Goal: Task Accomplishment & Management: Manage account settings

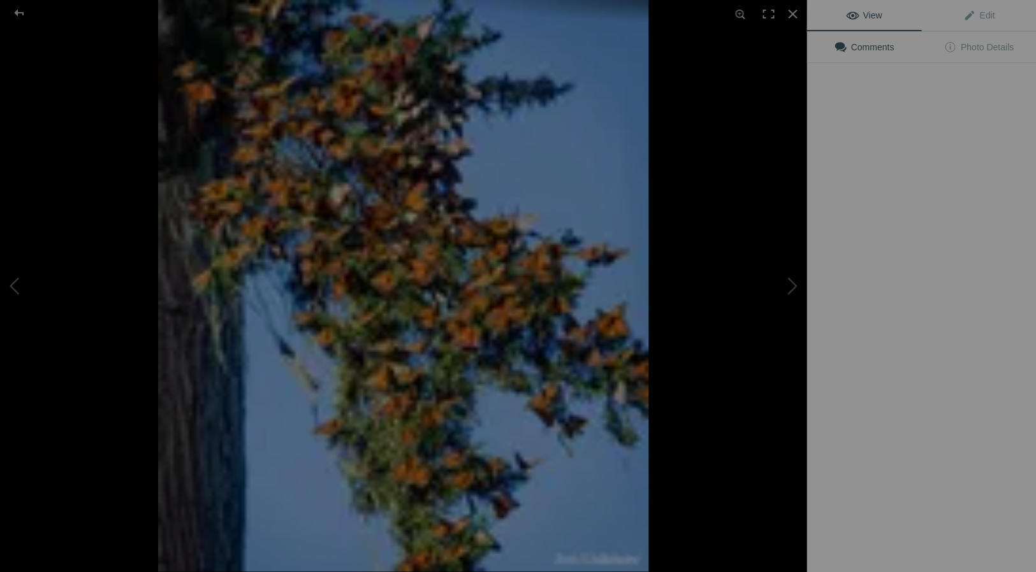
click at [648, 355] on img at bounding box center [403, 286] width 490 height 572
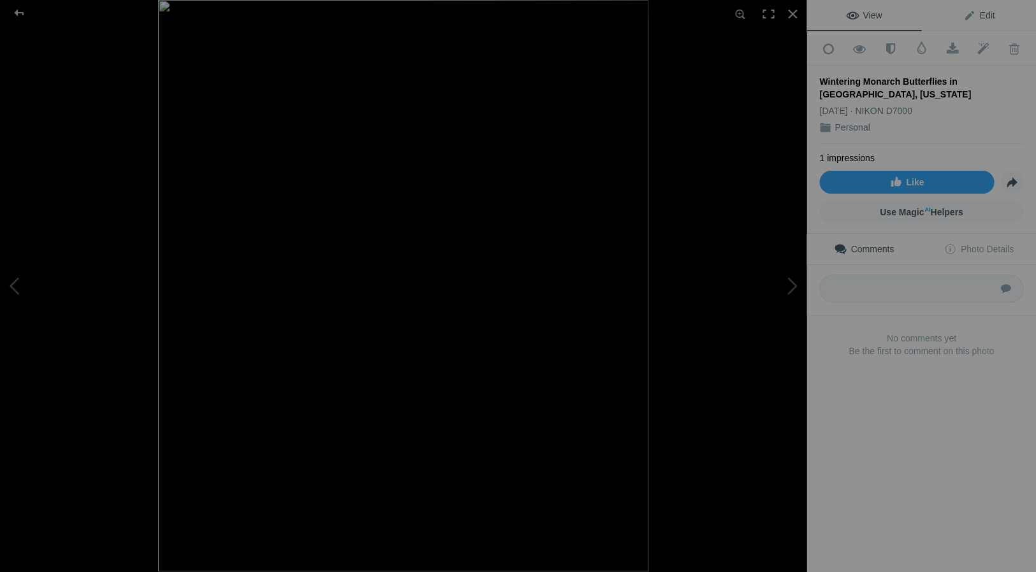
click at [986, 11] on span "Edit" at bounding box center [979, 15] width 32 height 10
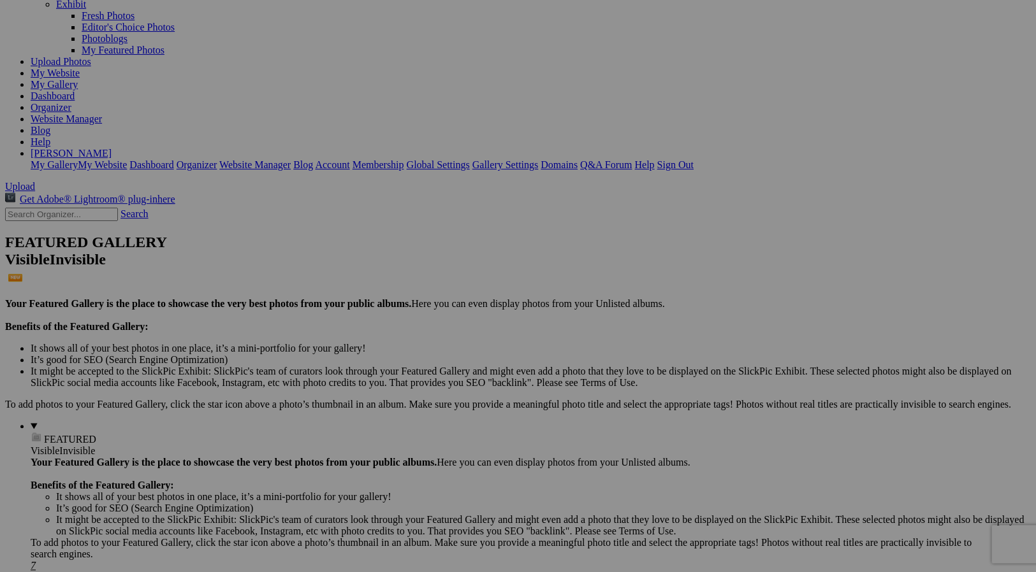
drag, startPoint x: 84, startPoint y: 145, endPoint x: 57, endPoint y: 147, distance: 26.8
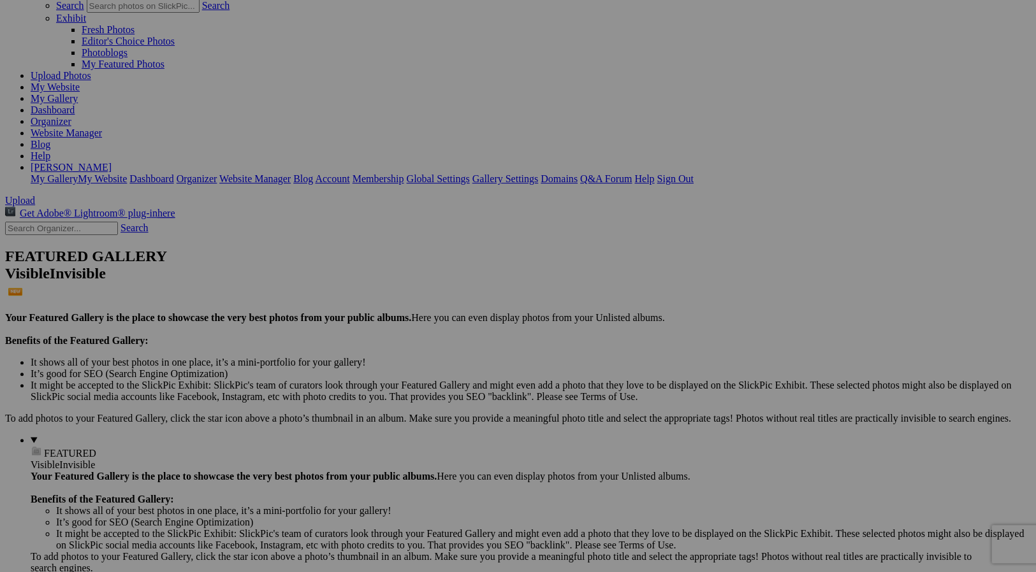
scroll to position [94, 0]
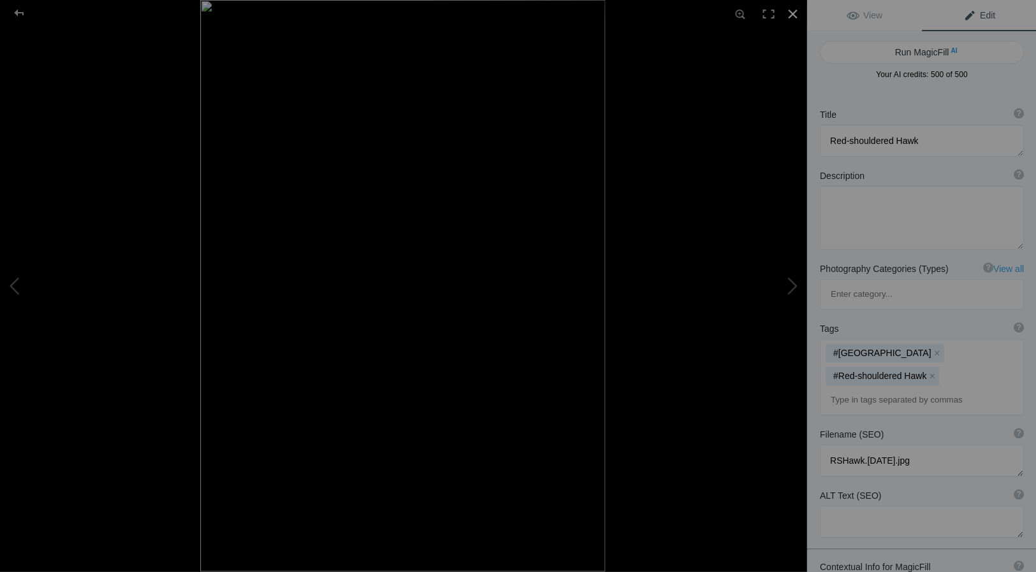
click at [791, 12] on div at bounding box center [792, 14] width 28 height 28
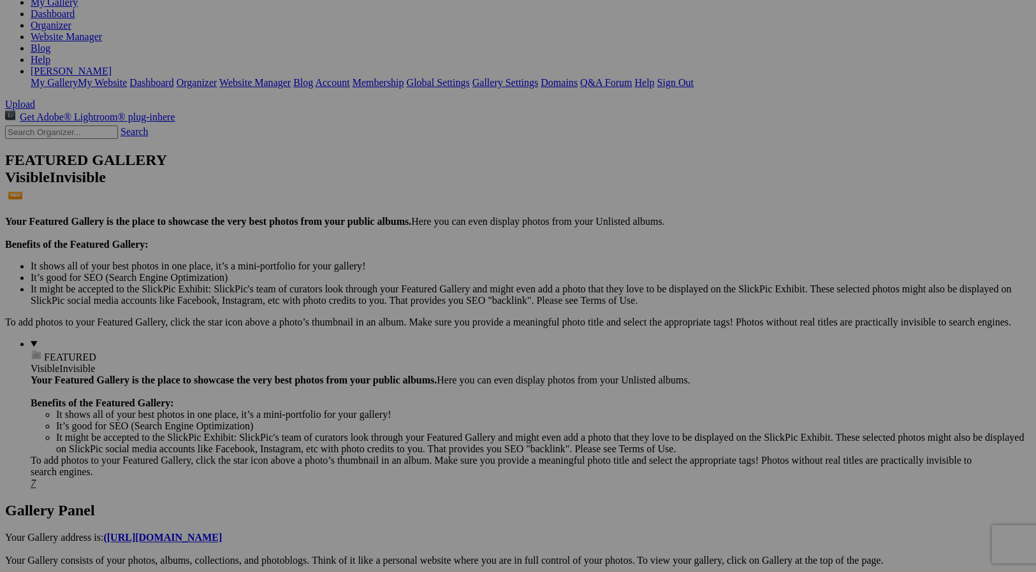
scroll to position [191, 0]
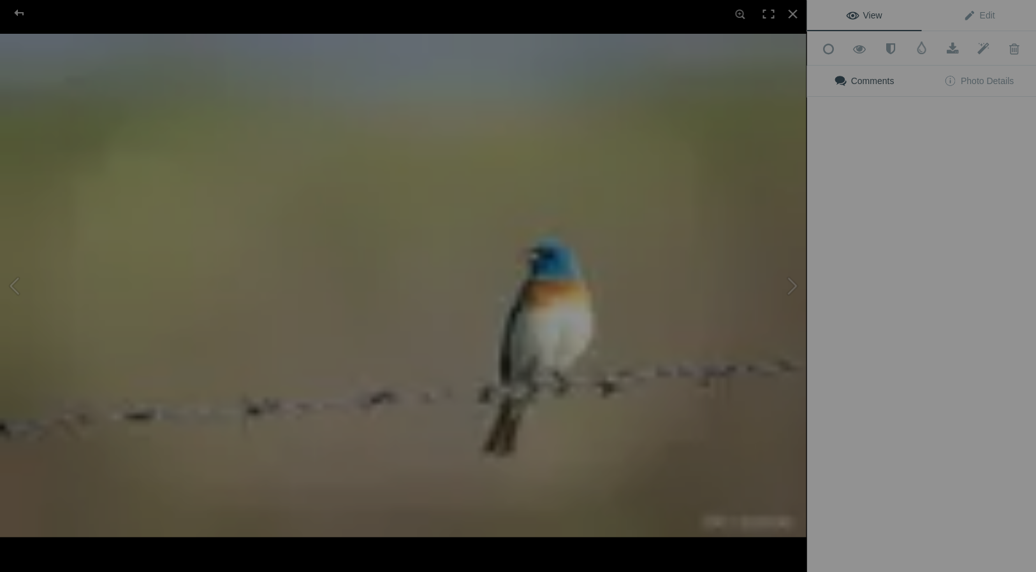
click at [914, 337] on div "View Edit Add to Quick Collection Remove from Quick Collection Hide from Public…" at bounding box center [921, 286] width 230 height 572
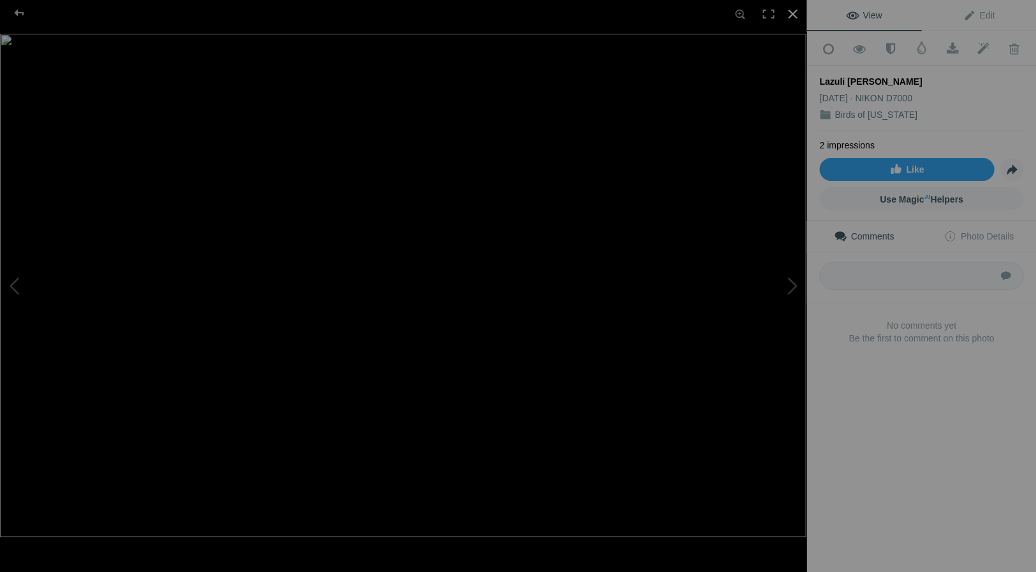
click at [791, 11] on div at bounding box center [792, 14] width 28 height 28
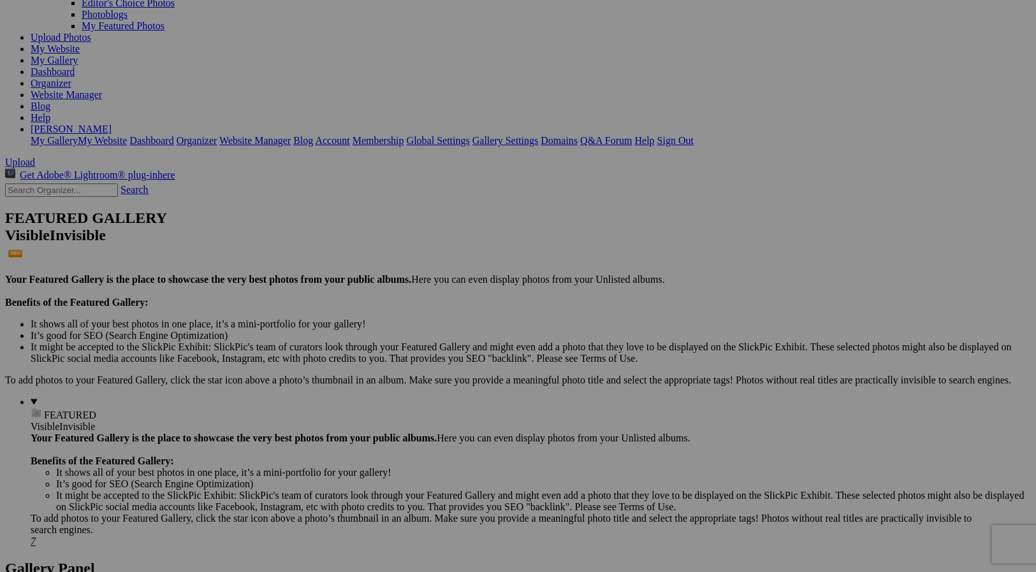
scroll to position [131, 0]
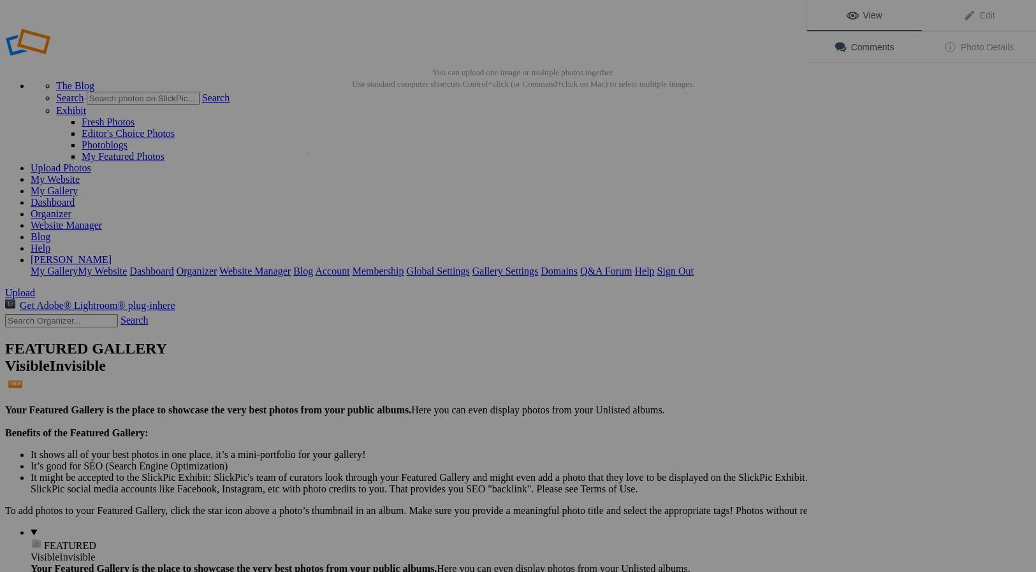
click at [359, 201] on img at bounding box center [355, 189] width 96 height 75
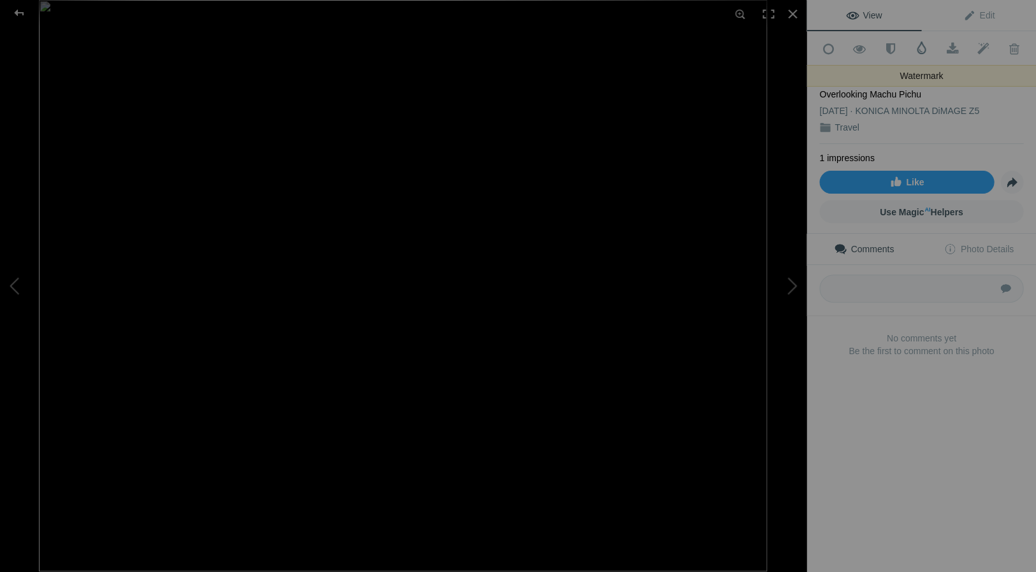
click at [922, 42] on span at bounding box center [921, 47] width 13 height 13
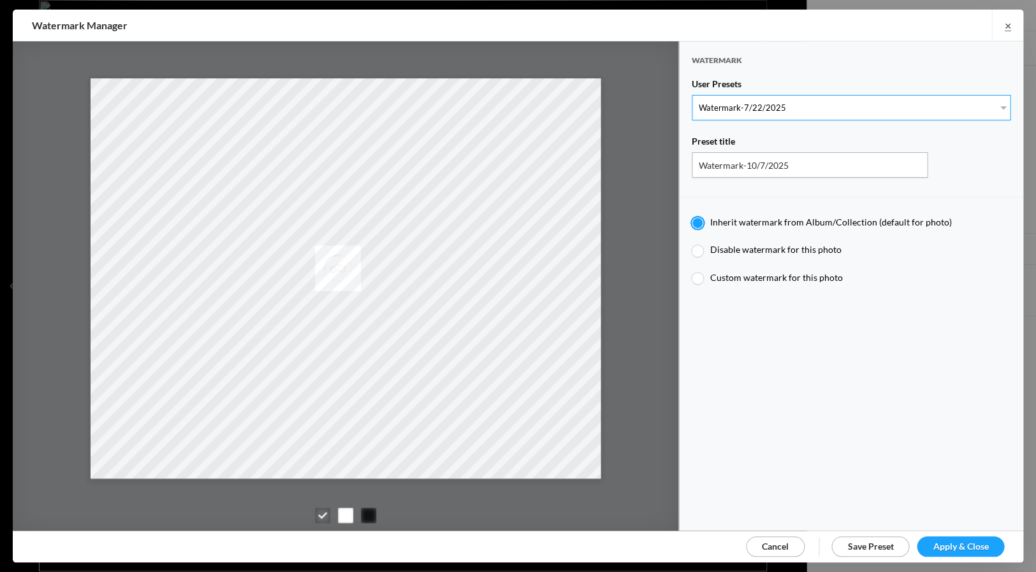
radio input "false"
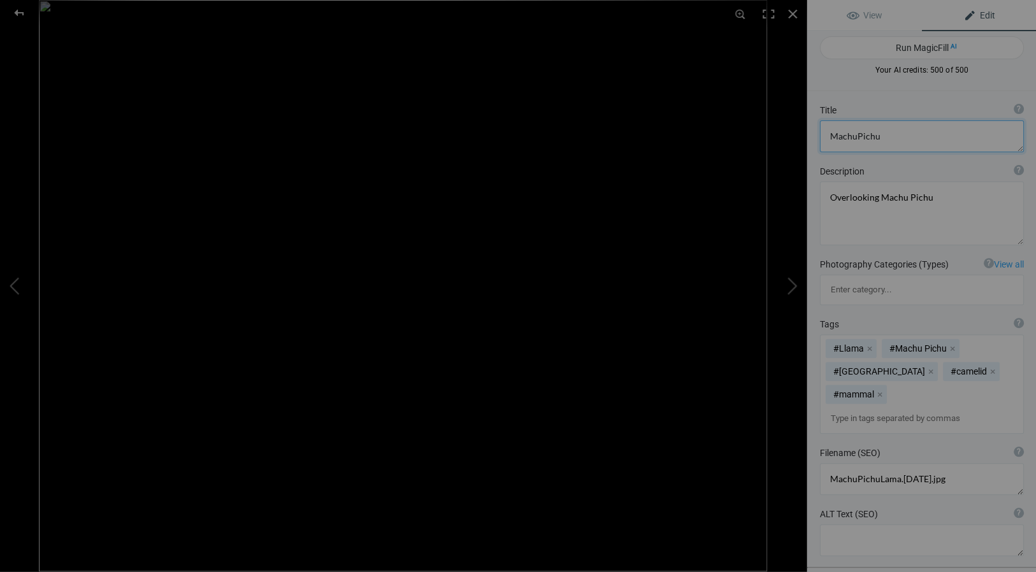
scroll to position [4, 0]
click at [854, 136] on textarea at bounding box center [921, 137] width 204 height 32
type textarea "Llama Overlooks Machu Pichu"
click at [791, 10] on div at bounding box center [792, 14] width 28 height 28
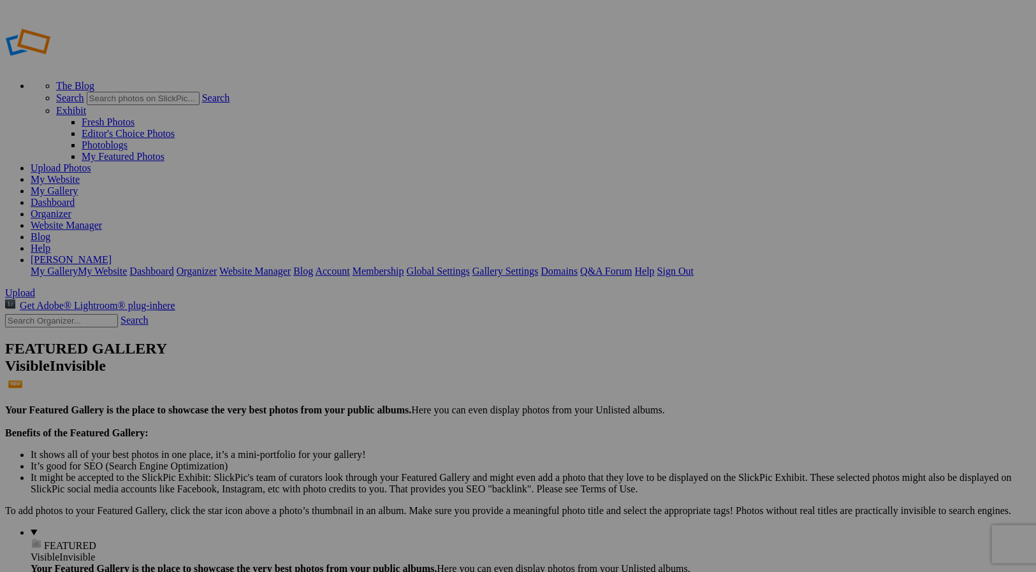
type input "Travel"
drag, startPoint x: 361, startPoint y: 198, endPoint x: 699, endPoint y: 171, distance: 338.3
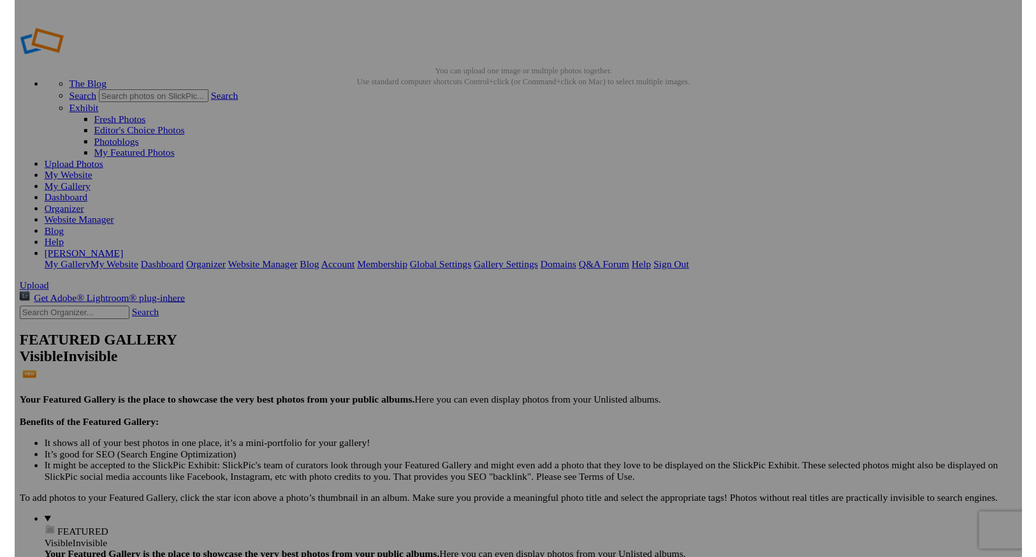
scroll to position [1, 0]
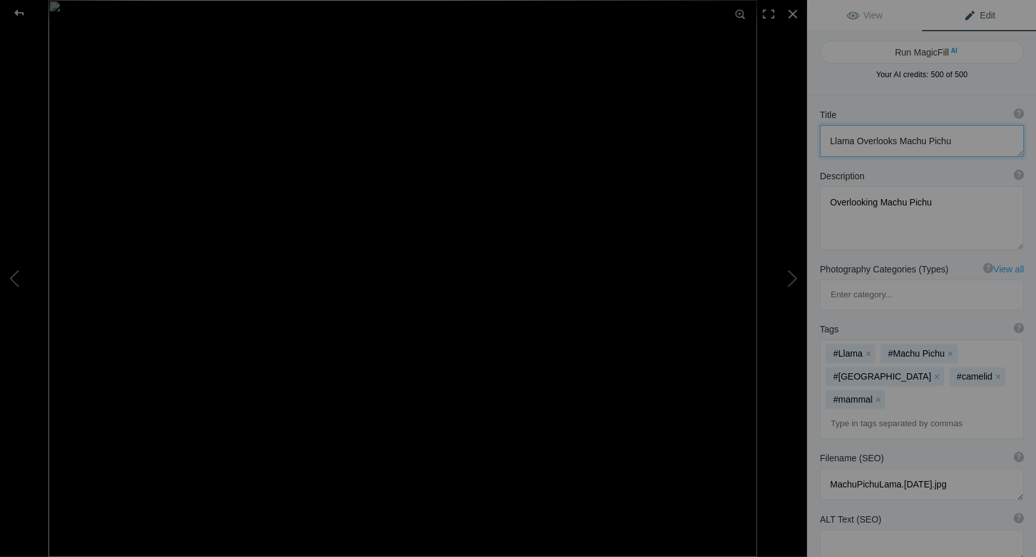
click at [946, 139] on textarea at bounding box center [921, 141] width 204 height 32
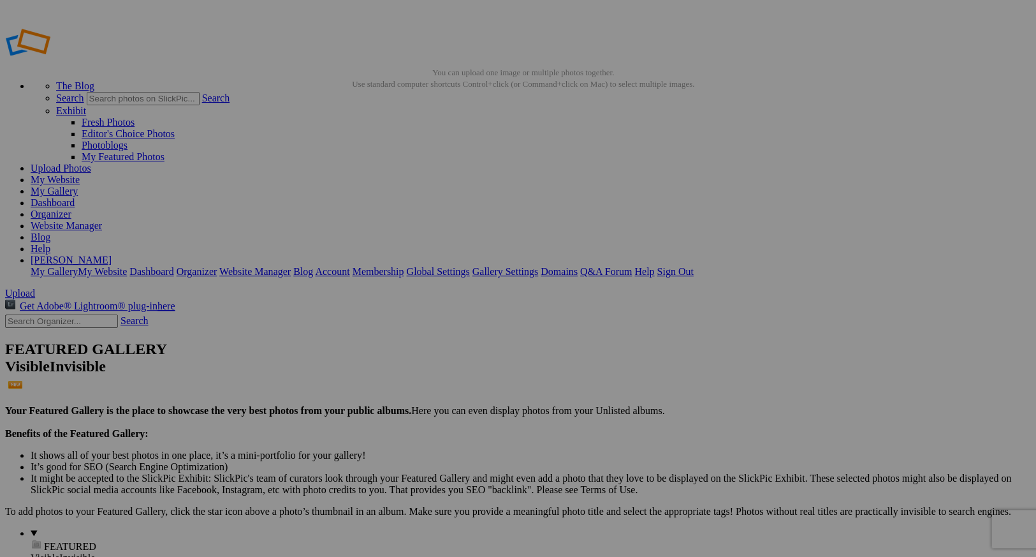
scroll to position [0, 0]
click at [233, 338] on img at bounding box center [242, 352] width 72 height 96
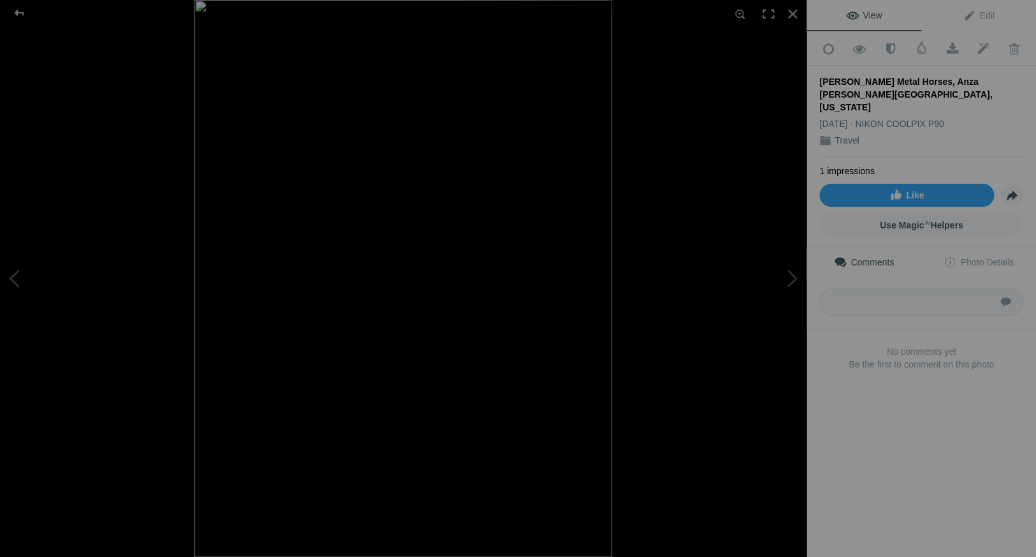
click at [908, 77] on div "Ricardo Breceda Metal Horses, Anza Borrego Desert State Park, California" at bounding box center [921, 94] width 204 height 38
click at [991, 13] on span "Edit" at bounding box center [979, 15] width 32 height 10
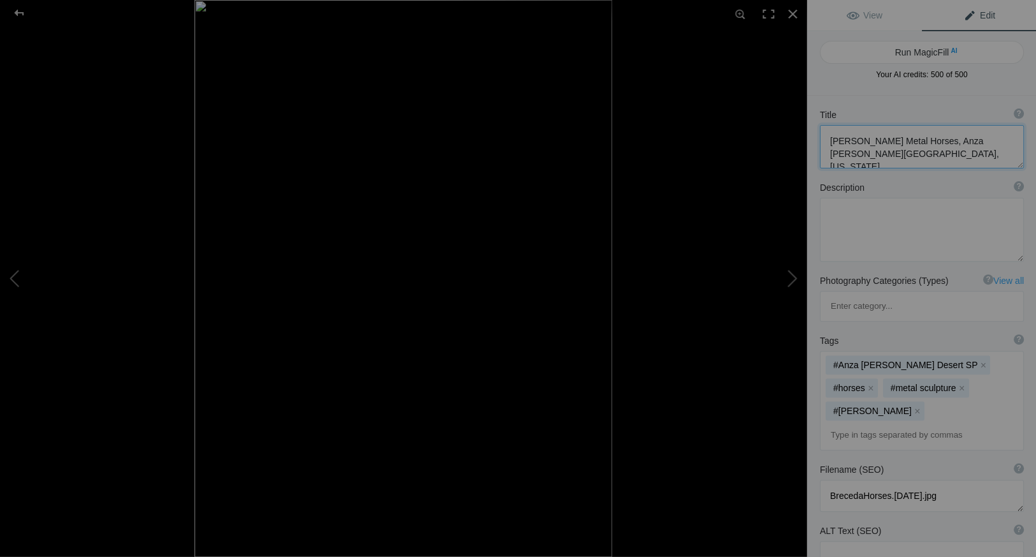
click at [917, 140] on textarea at bounding box center [921, 146] width 204 height 43
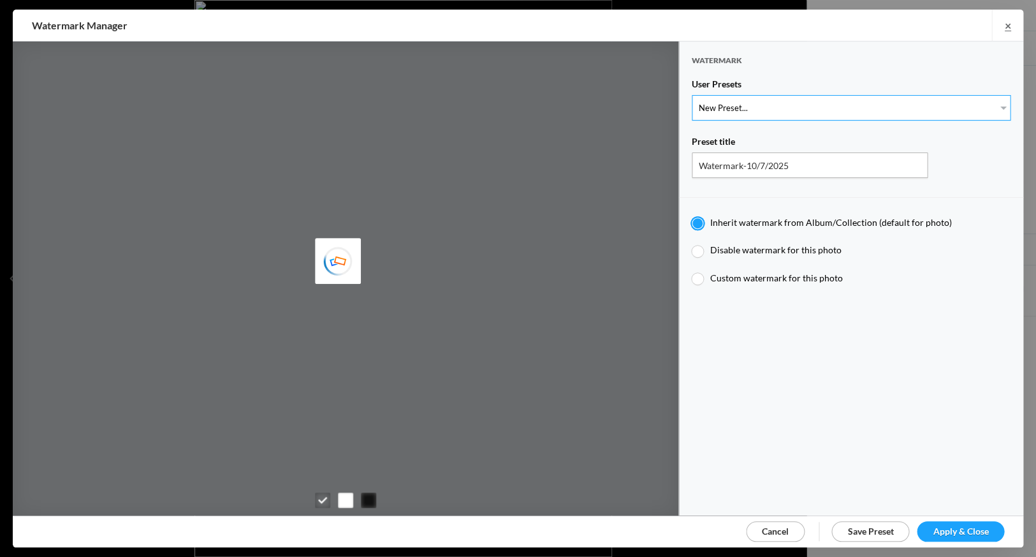
type input "Watermark-7/22/2025"
radio input "false"
radio input "true"
type input "Jim Liskovec"
radio input "false"
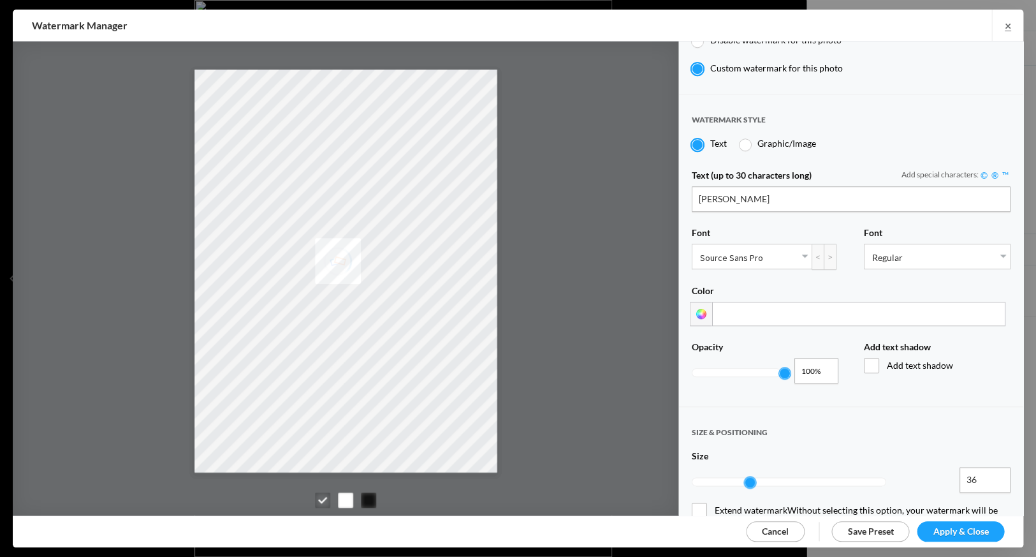
scroll to position [212, 0]
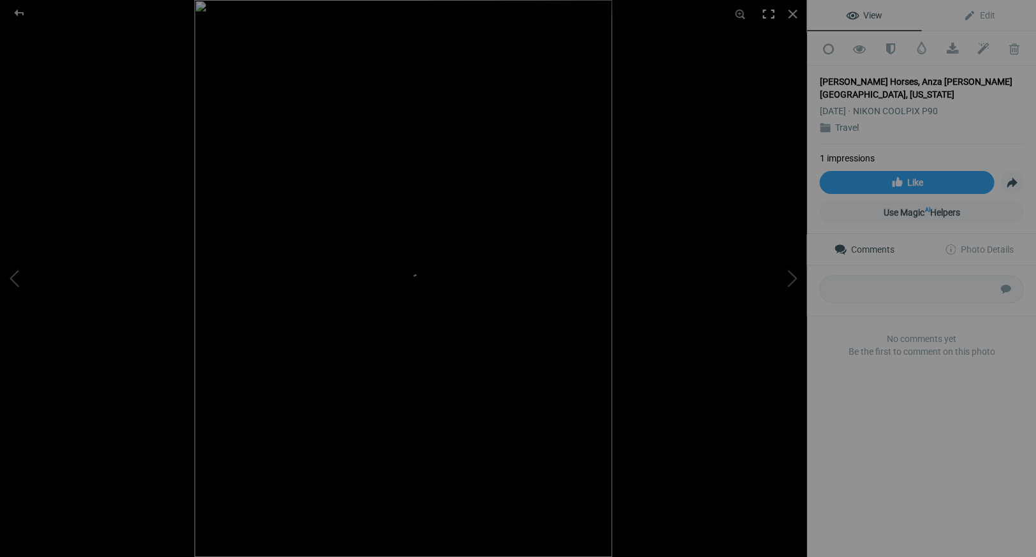
click at [768, 13] on div at bounding box center [768, 14] width 28 height 28
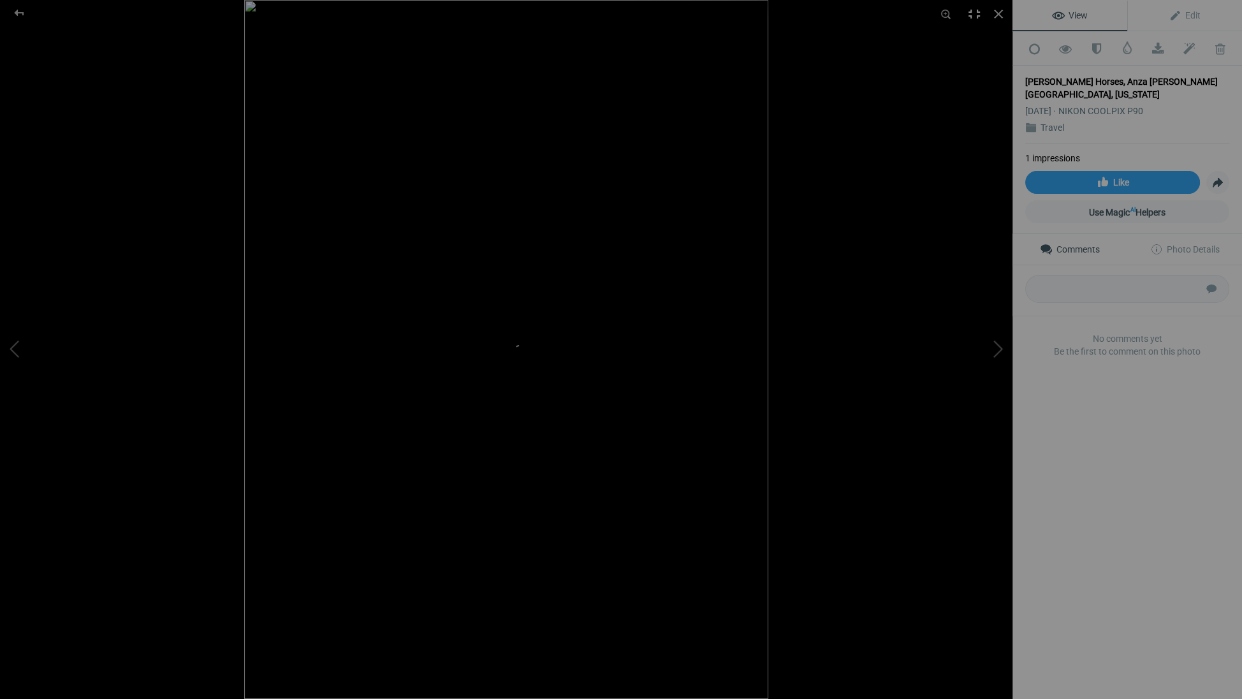
click at [969, 14] on div at bounding box center [974, 14] width 28 height 28
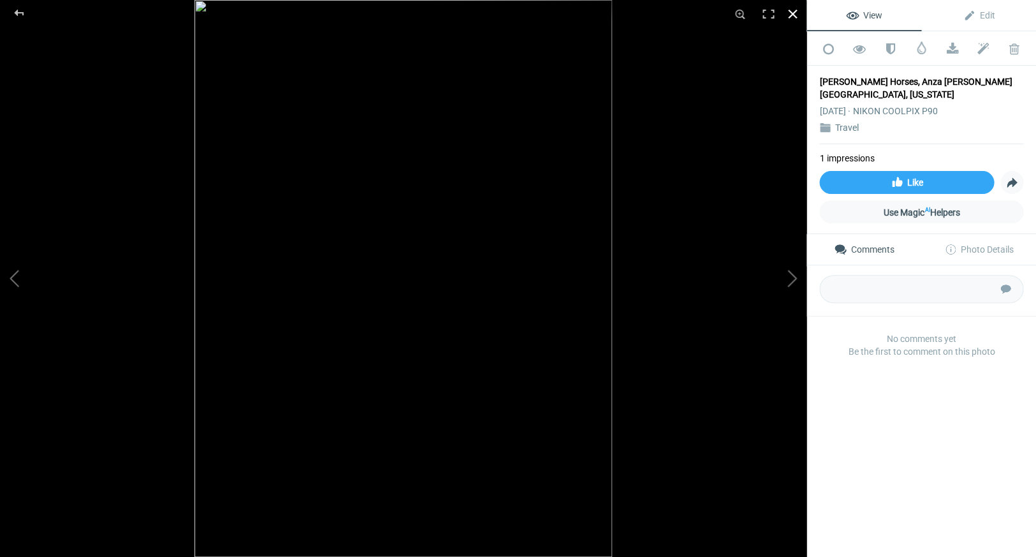
click at [789, 11] on div at bounding box center [792, 14] width 28 height 28
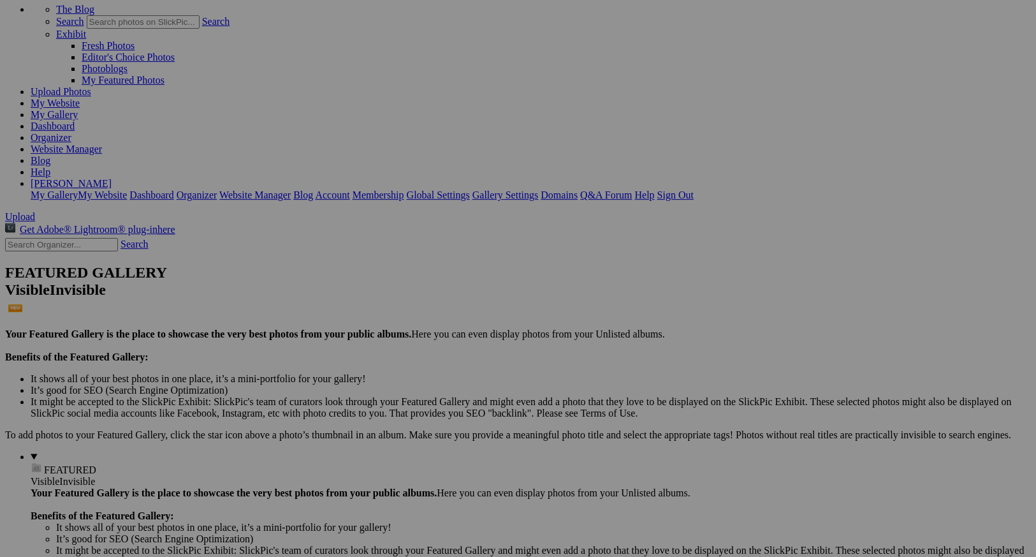
scroll to position [77, 0]
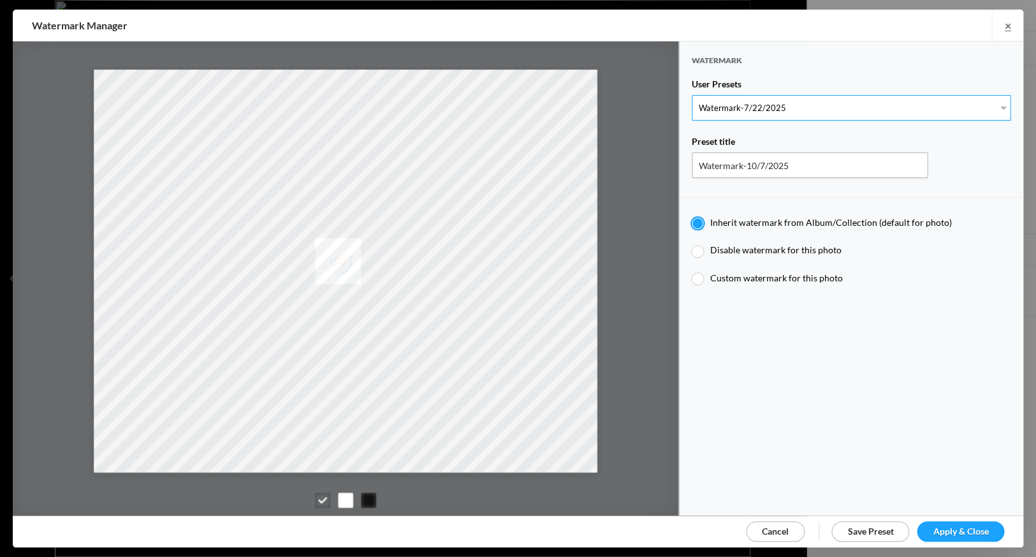
radio input "true"
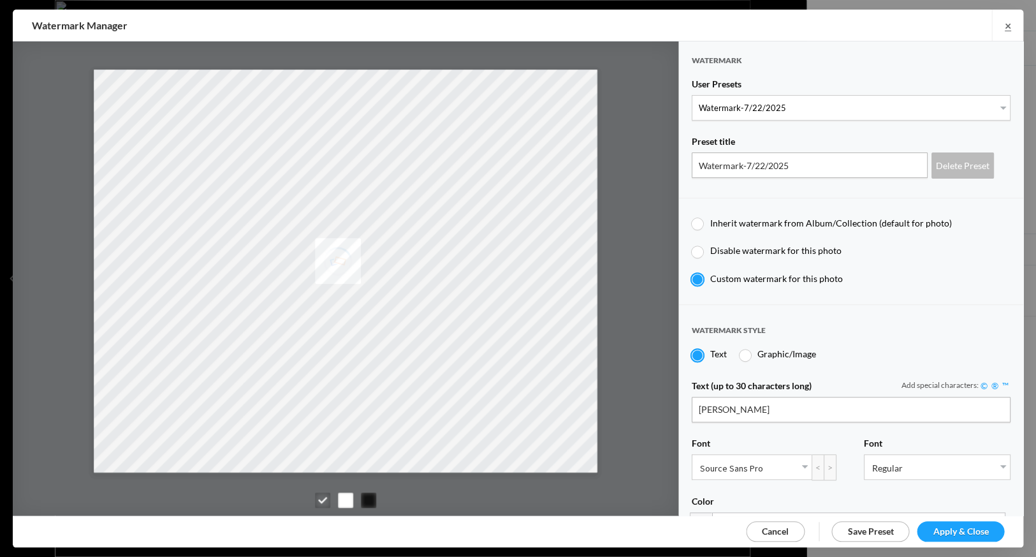
click at [973, 522] on link "Apply & Close" at bounding box center [960, 531] width 87 height 20
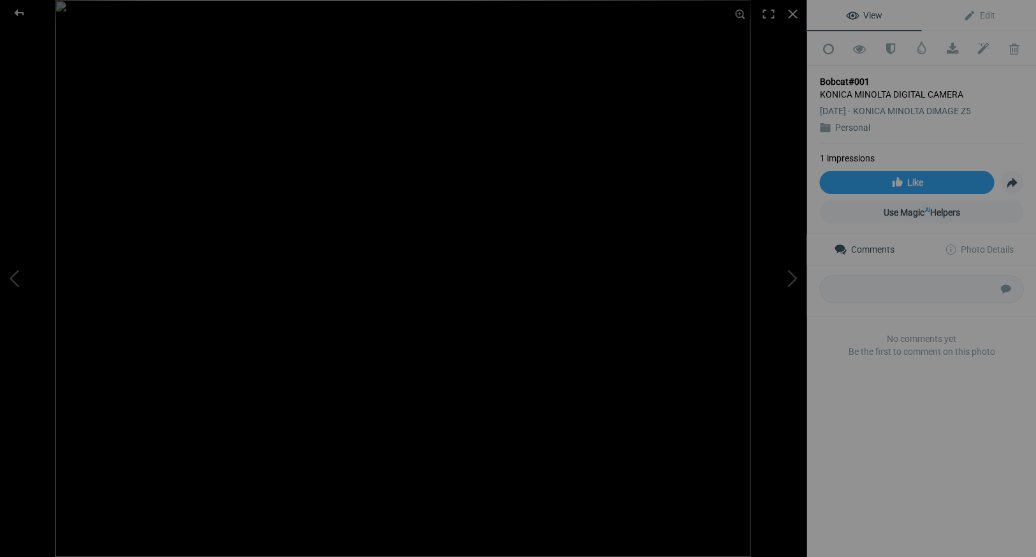
drag, startPoint x: 867, startPoint y: 77, endPoint x: 877, endPoint y: 80, distance: 10.9
drag, startPoint x: 868, startPoint y: 77, endPoint x: 880, endPoint y: 77, distance: 11.5
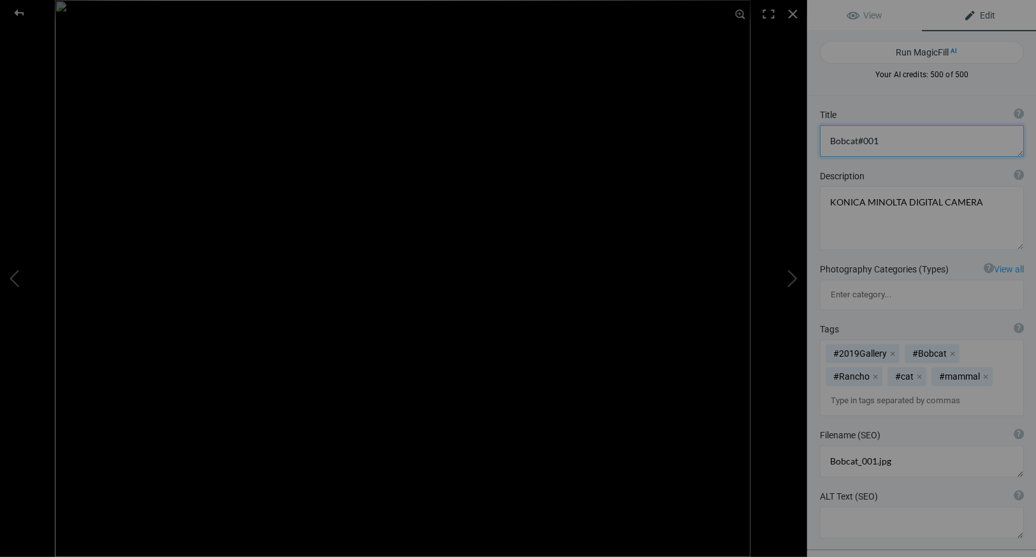
click at [877, 140] on textarea at bounding box center [921, 141] width 204 height 32
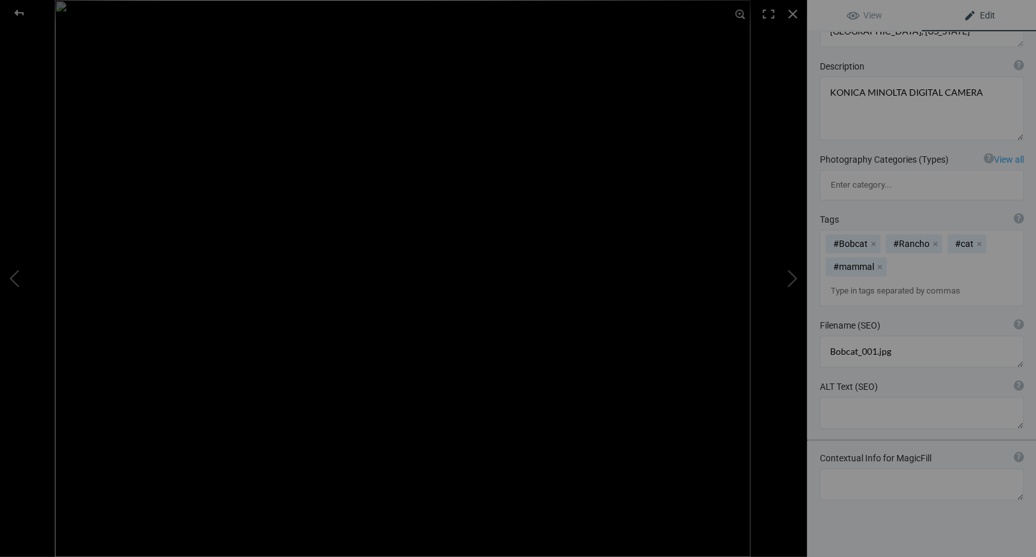
scroll to position [133, 0]
